Goal: Obtain resource: Obtain resource

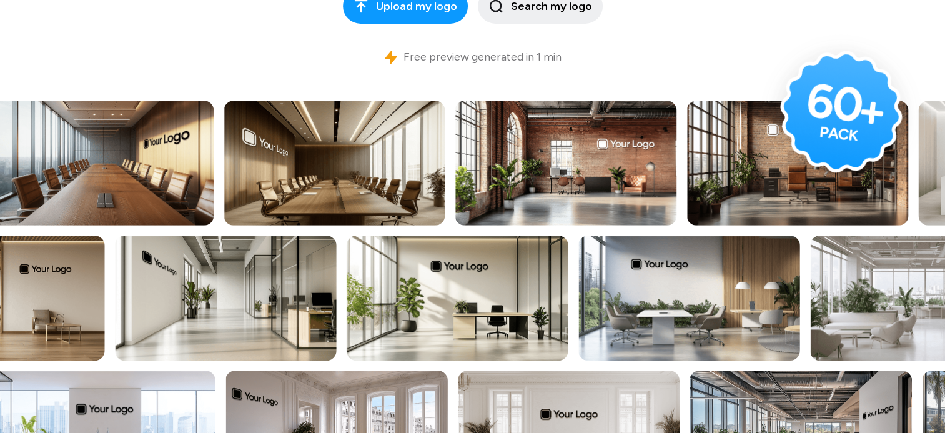
scroll to position [125, 0]
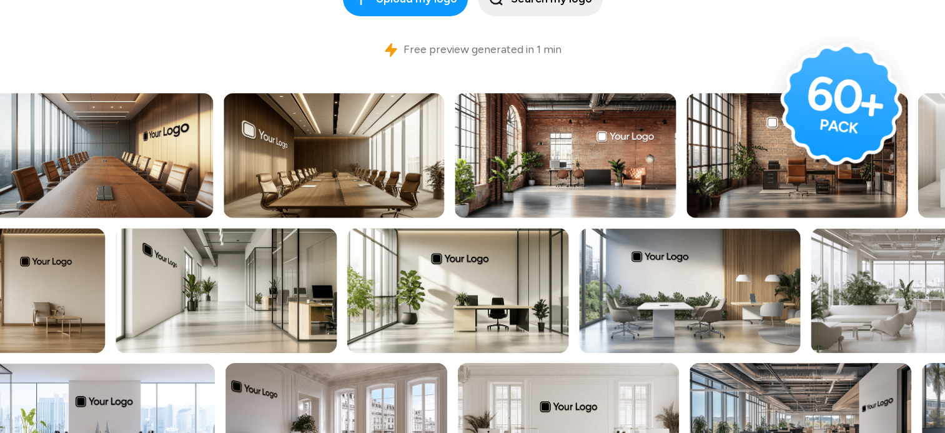
scroll to position [125, 0]
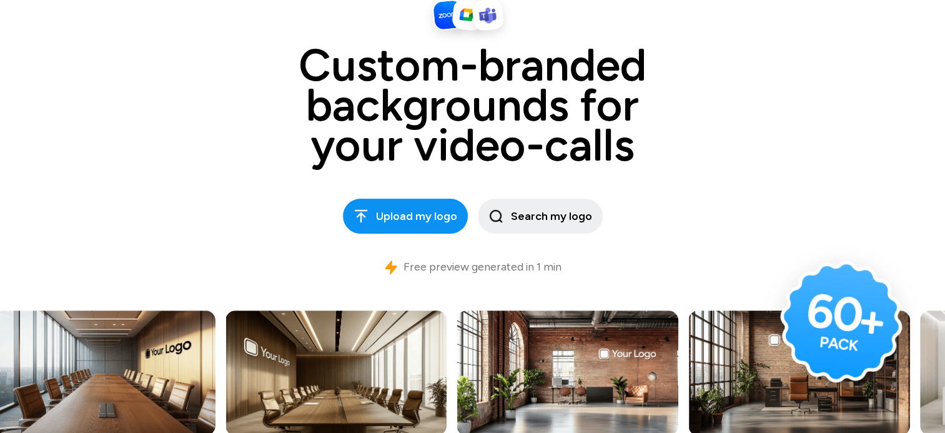
click at [436, 225] on button "Upload my logo" at bounding box center [405, 216] width 125 height 35
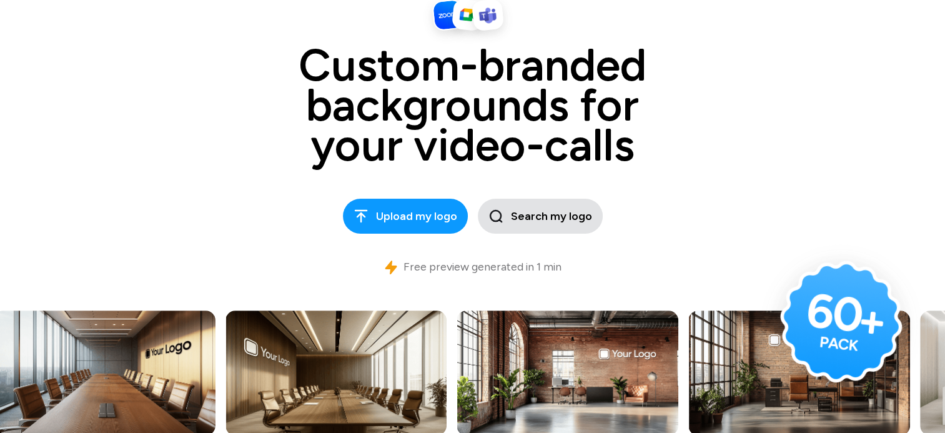
click at [525, 217] on span "Search my logo" at bounding box center [540, 216] width 104 height 17
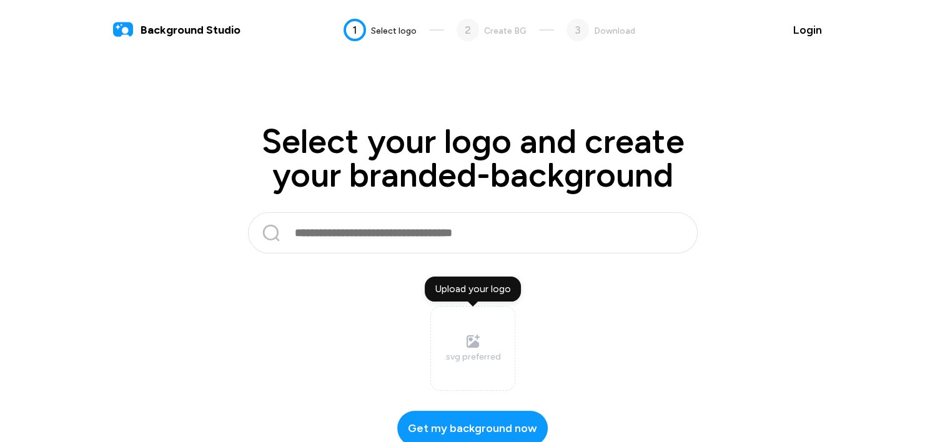
click at [507, 225] on input "text" at bounding box center [476, 233] width 365 height 30
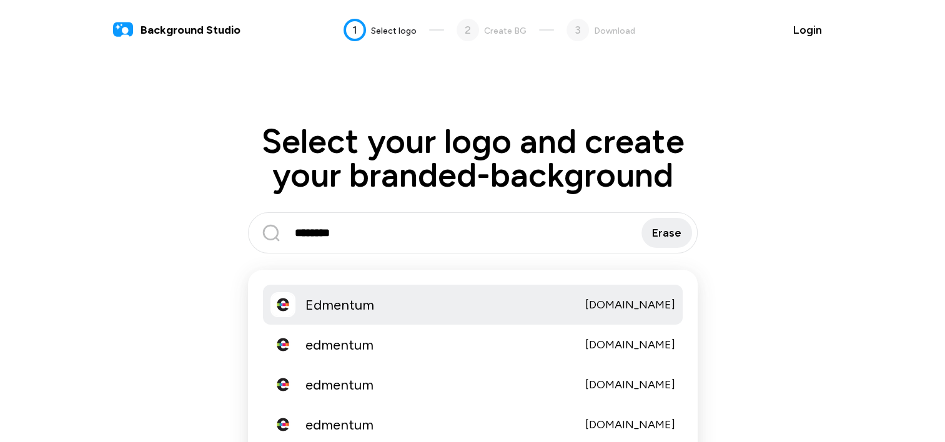
type input "********"
click at [492, 286] on div "Edmentum [DOMAIN_NAME]" at bounding box center [473, 305] width 420 height 40
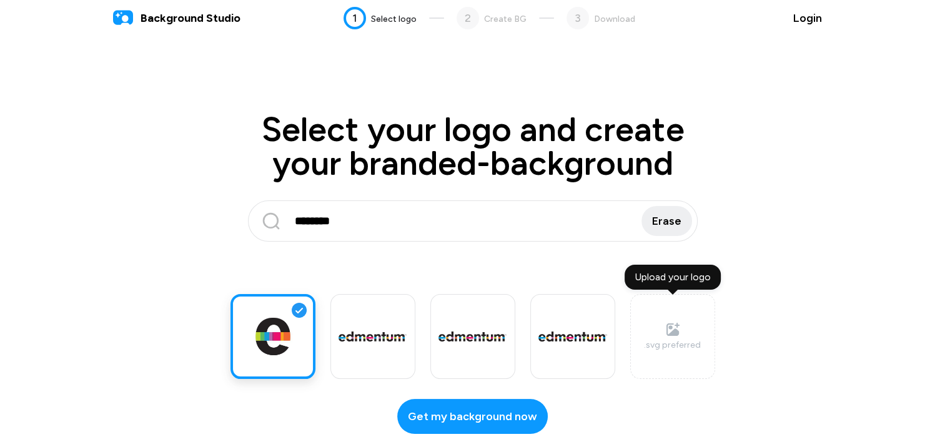
scroll to position [18, 0]
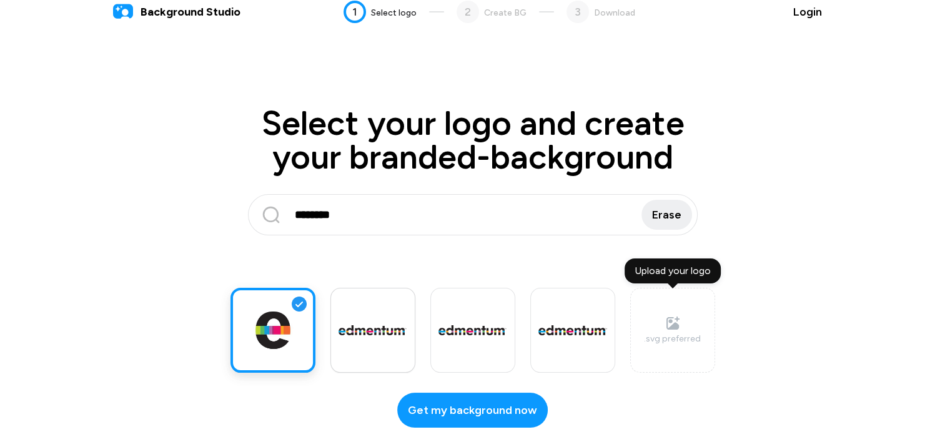
click at [530, 338] on label at bounding box center [572, 330] width 85 height 85
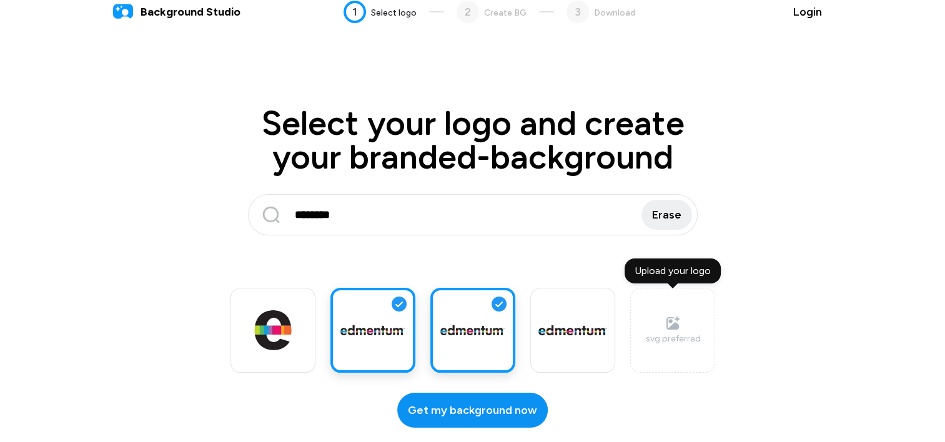
click at [488, 411] on span "Get my background now" at bounding box center [472, 410] width 129 height 17
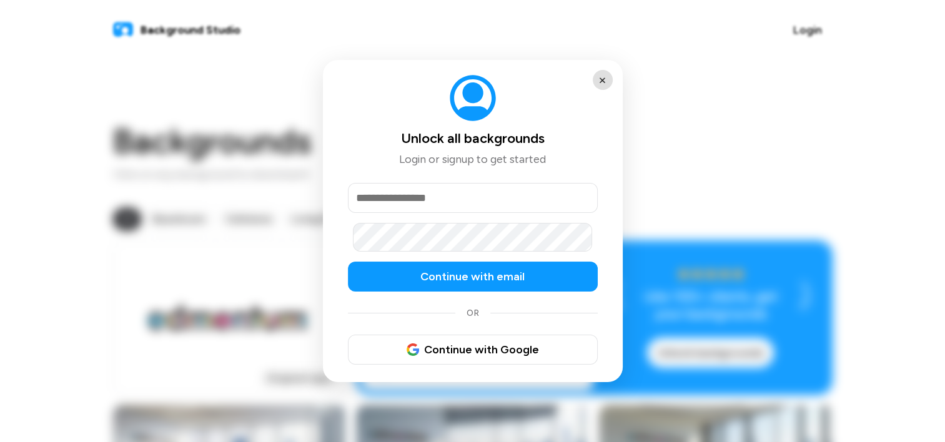
click at [600, 78] on button "×" at bounding box center [603, 80] width 20 height 20
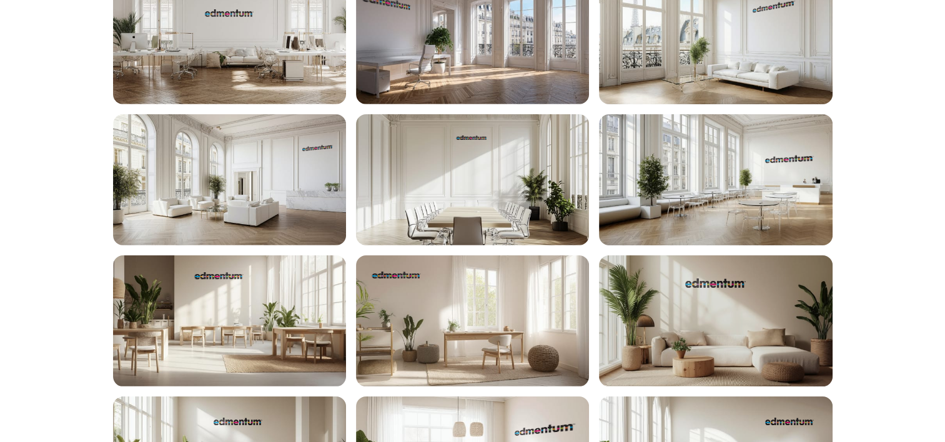
scroll to position [1437, 0]
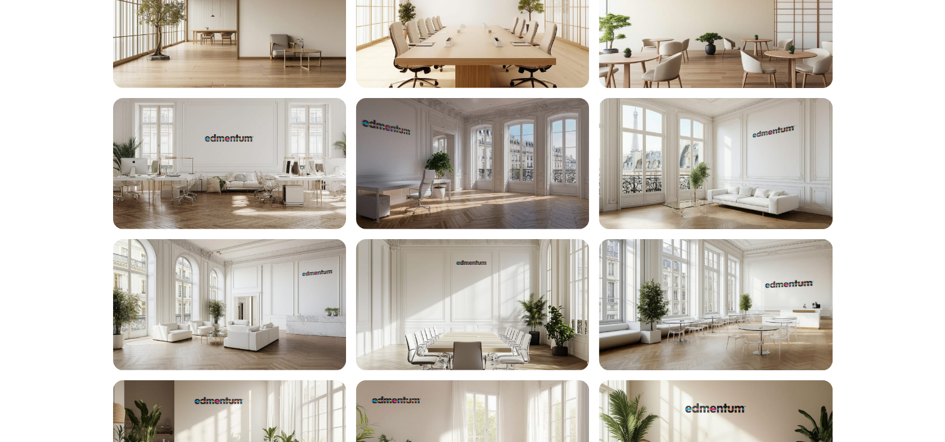
drag, startPoint x: 544, startPoint y: 194, endPoint x: 508, endPoint y: 185, distance: 37.1
click at [508, 185] on div at bounding box center [472, 163] width 233 height 131
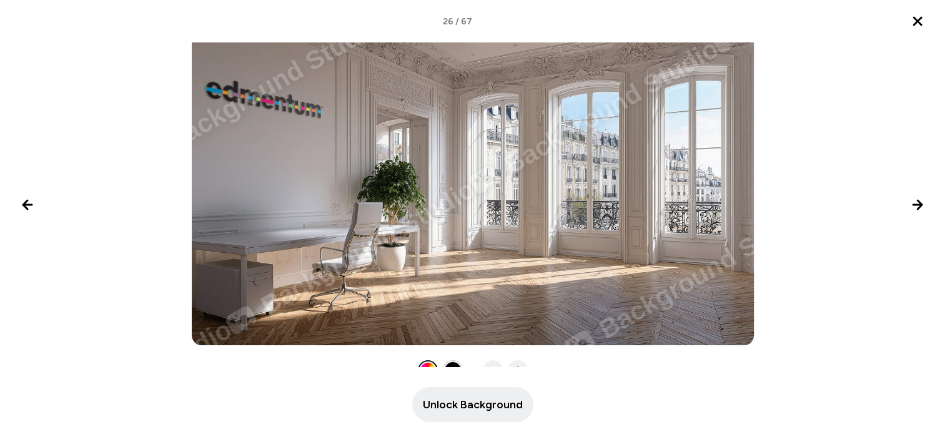
click at [916, 19] on icon "Close lightbox" at bounding box center [917, 20] width 7 height 7
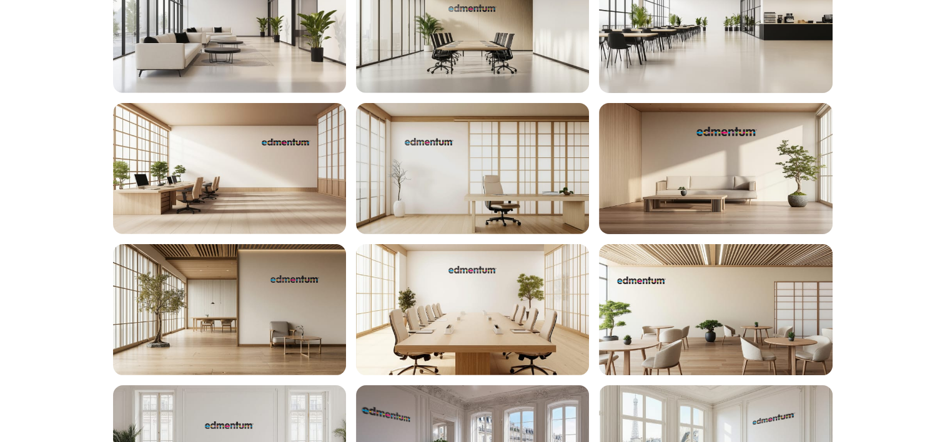
scroll to position [1312, 0]
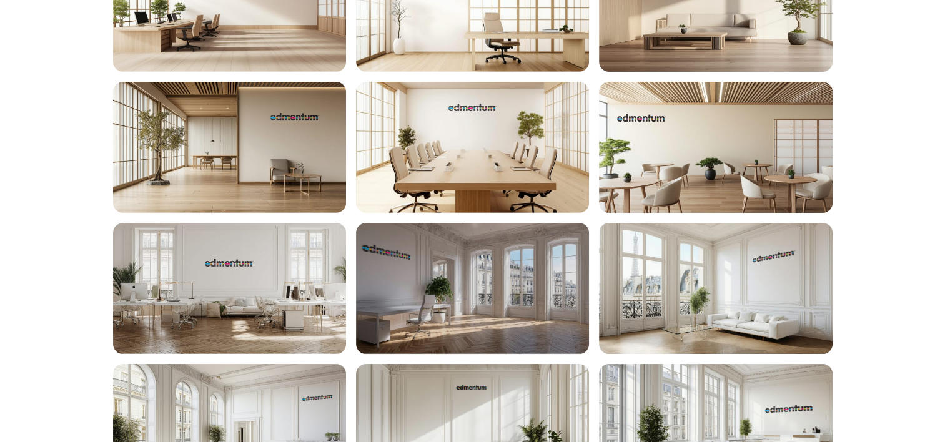
click at [510, 300] on div at bounding box center [472, 288] width 233 height 131
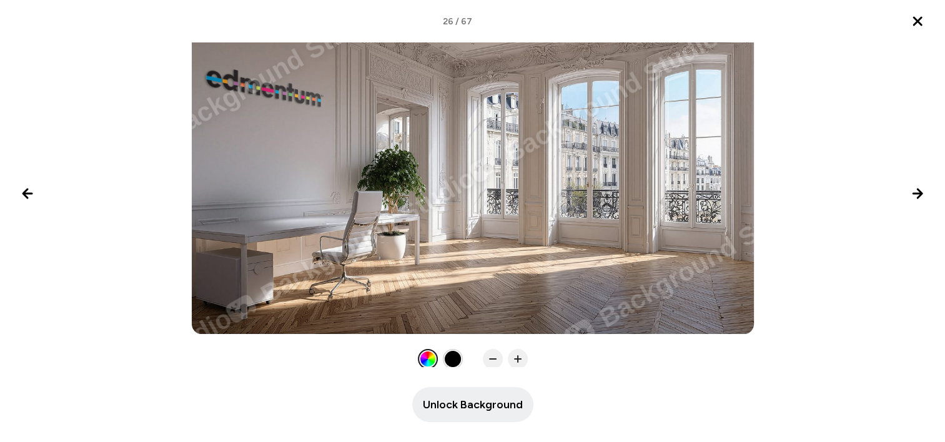
scroll to position [12, 0]
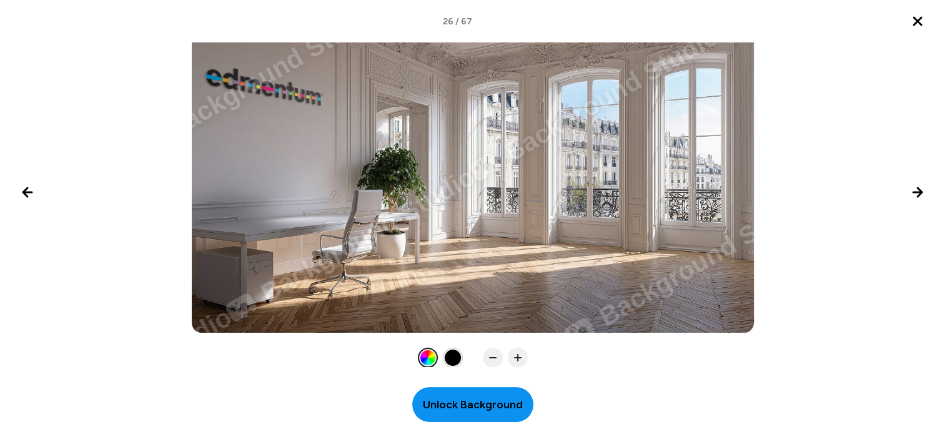
drag, startPoint x: 635, startPoint y: 205, endPoint x: 492, endPoint y: 406, distance: 246.8
click at [492, 406] on span "Unlock Background" at bounding box center [473, 405] width 100 height 17
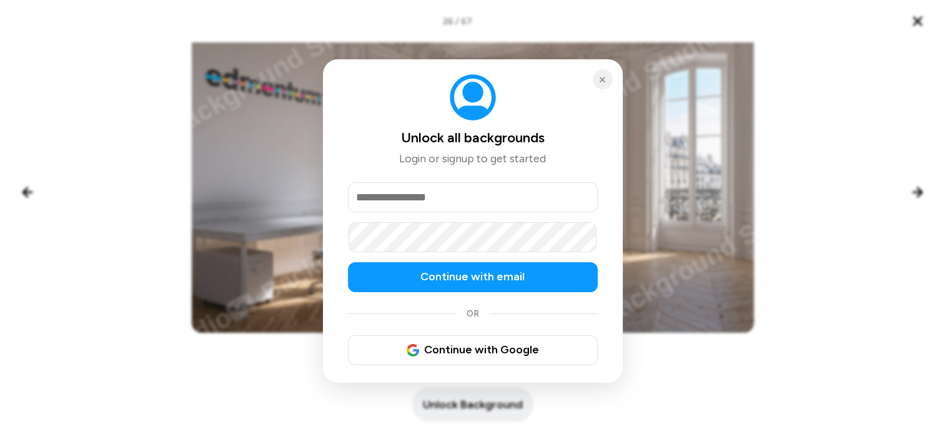
click at [525, 209] on input "email" at bounding box center [473, 197] width 250 height 30
type input "**********"
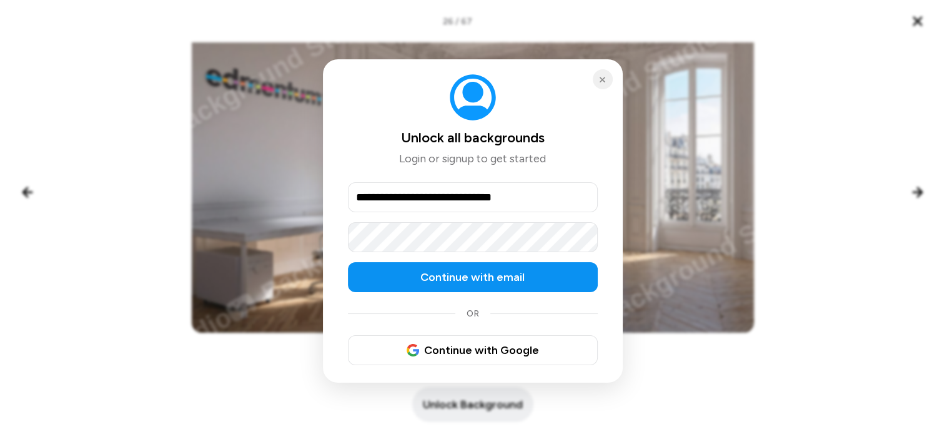
click at [541, 274] on button "Continue with email" at bounding box center [473, 277] width 250 height 30
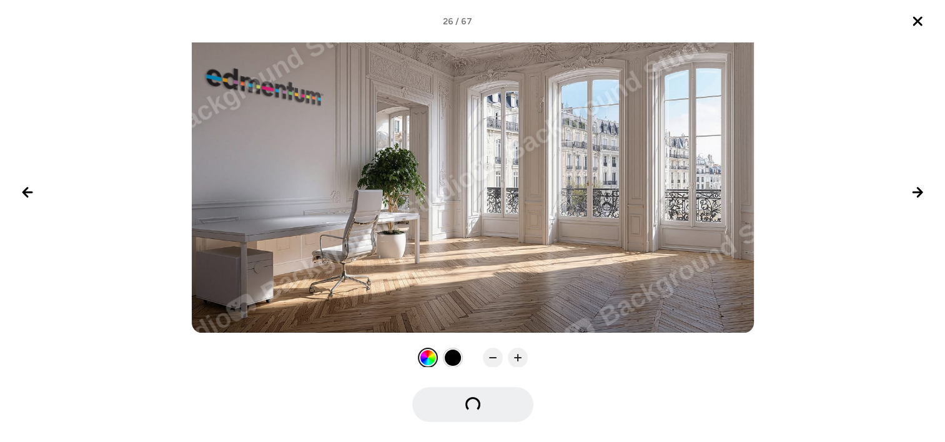
scroll to position [1307, 0]
